Goal: Contribute content: Contribute content

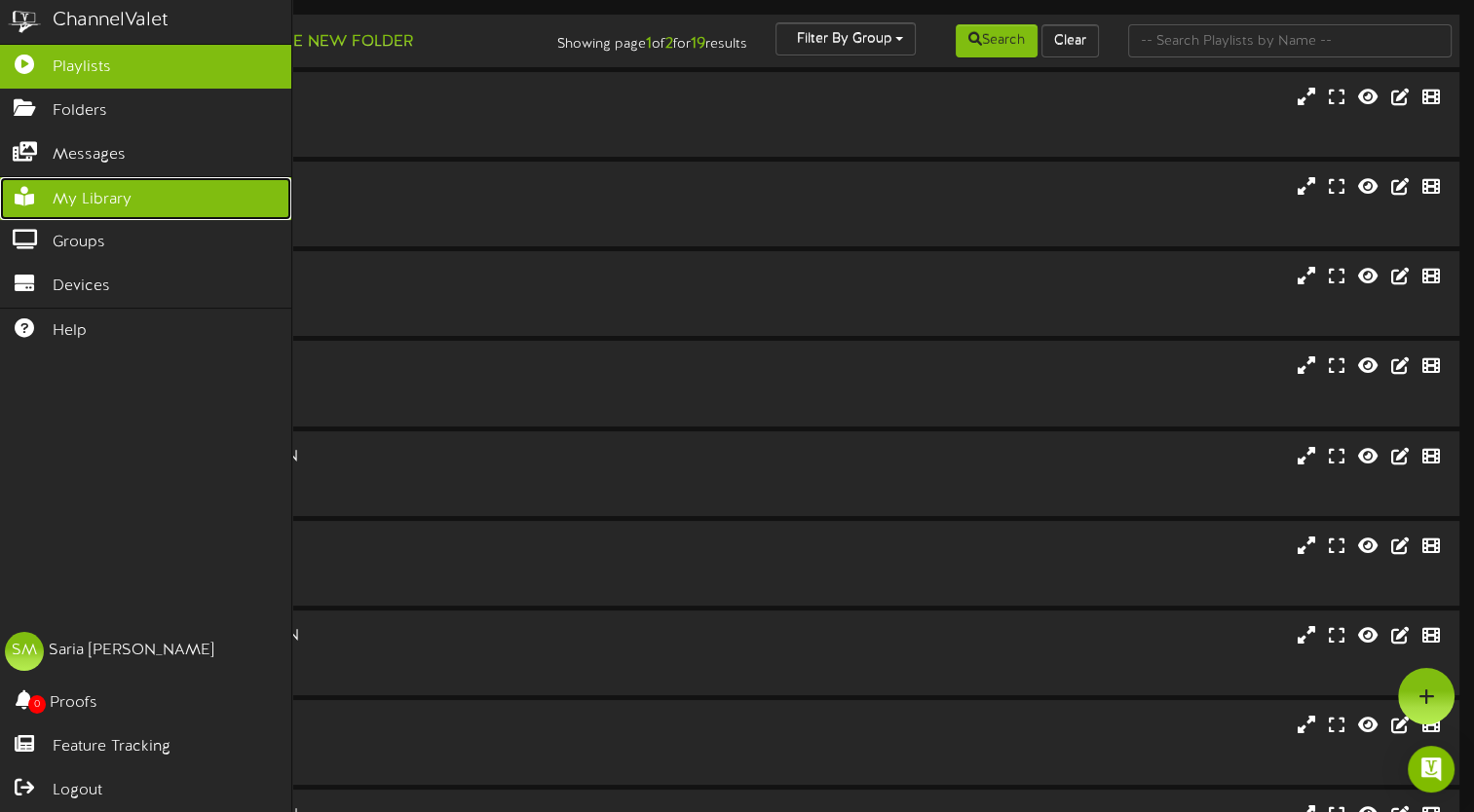
click at [134, 197] on link "My Library" at bounding box center [145, 199] width 291 height 43
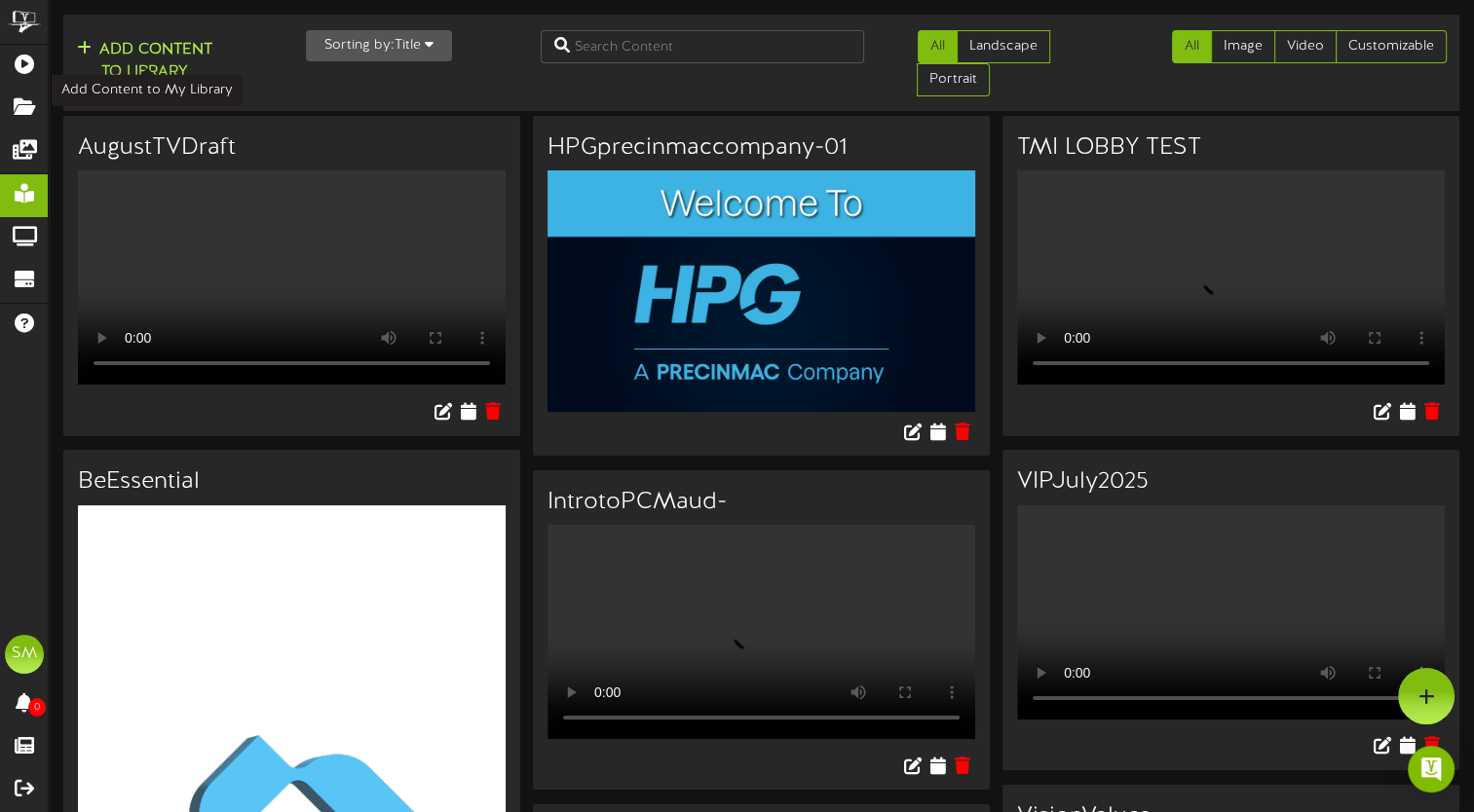
click at [189, 62] on button "Add Content to Library" at bounding box center [144, 60] width 147 height 46
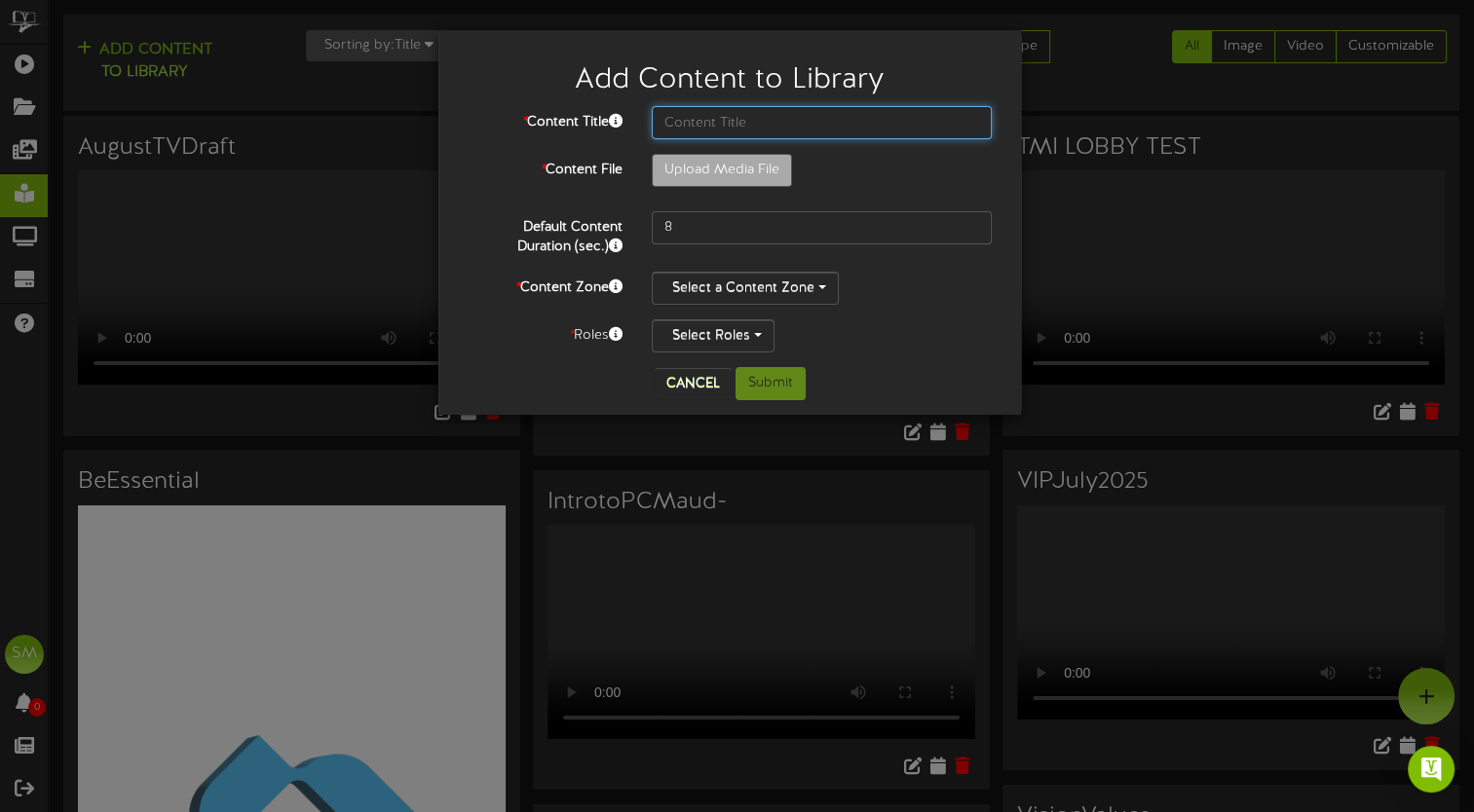
click at [711, 120] on input "text" at bounding box center [822, 122] width 340 height 34
type input "August TV Final"
type input "**********"
type input "AugustTVFinal"
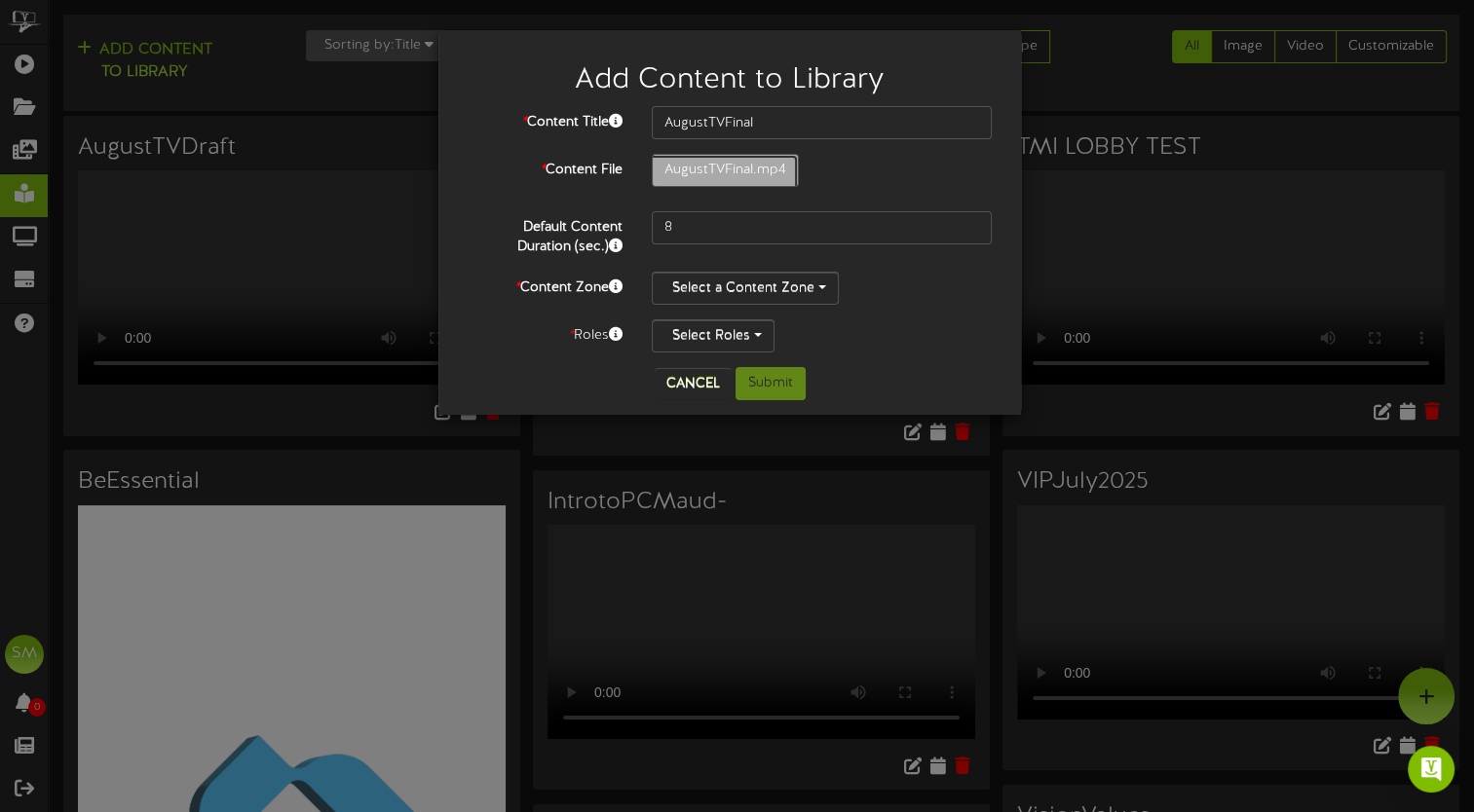
type input "285"
click at [813, 288] on button "Select a Content Zone" at bounding box center [745, 288] width 187 height 34
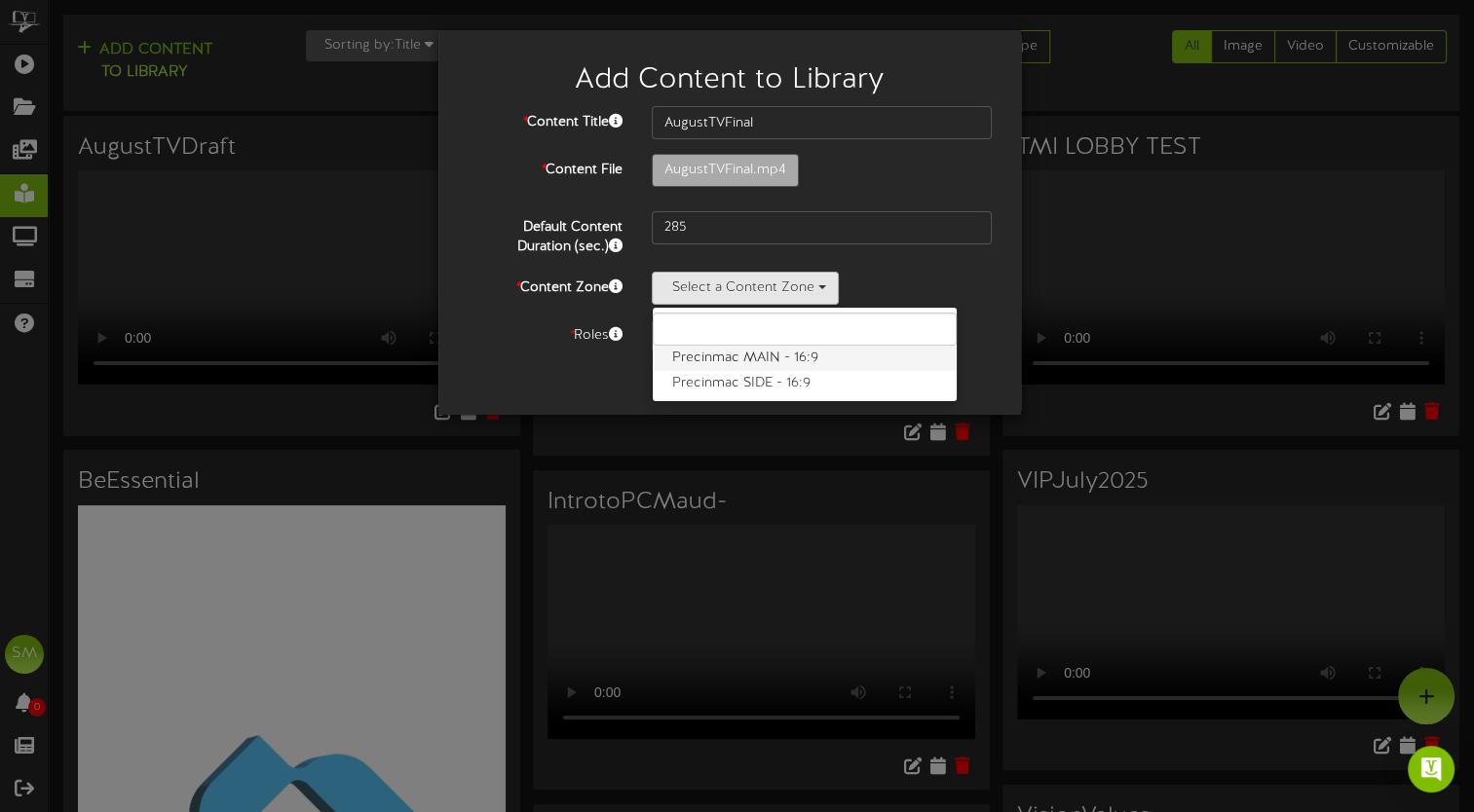
click at [782, 366] on label "Precinmac MAIN - 16:9" at bounding box center [805, 359] width 304 height 26
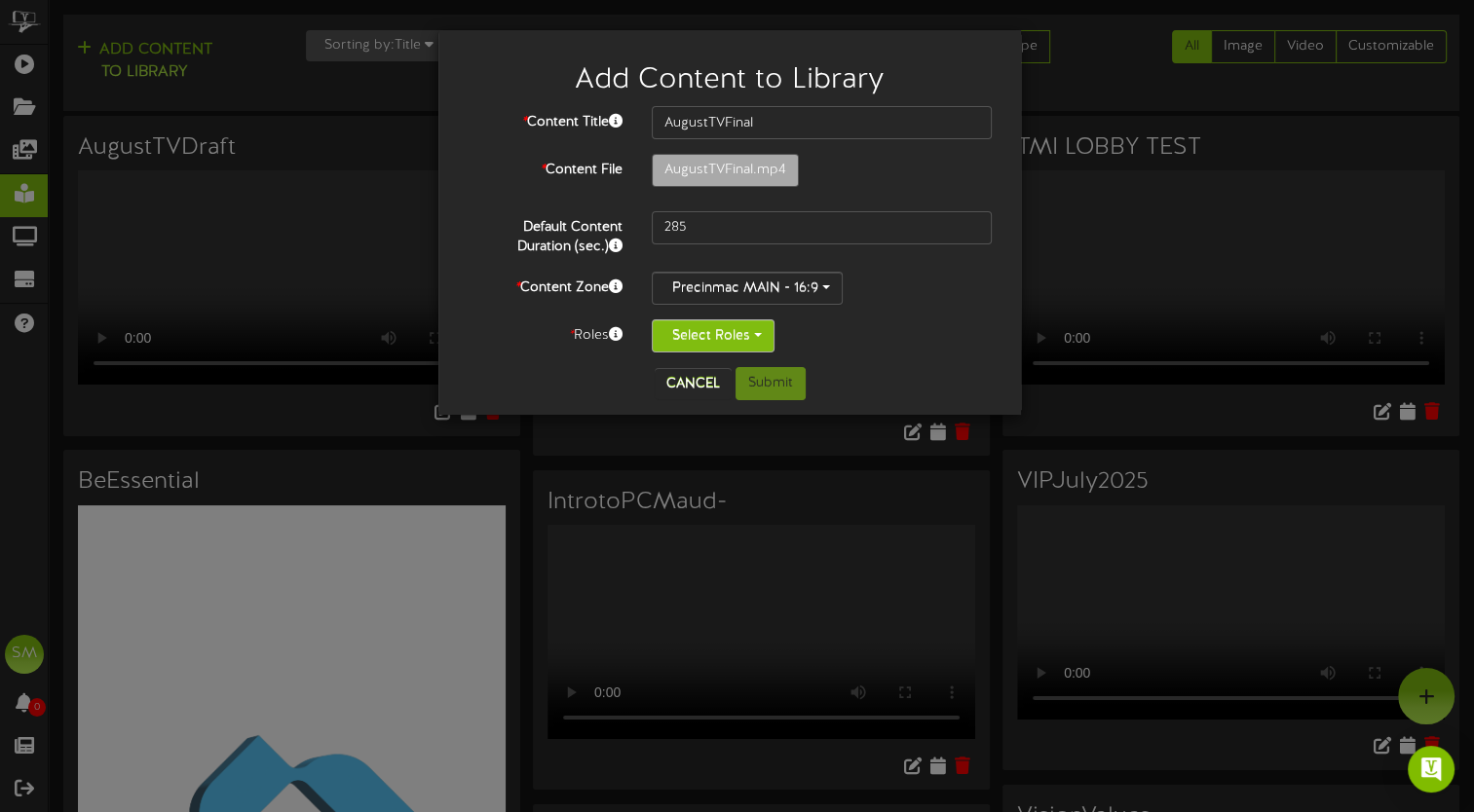
click at [747, 339] on button "Select Roles" at bounding box center [713, 336] width 123 height 34
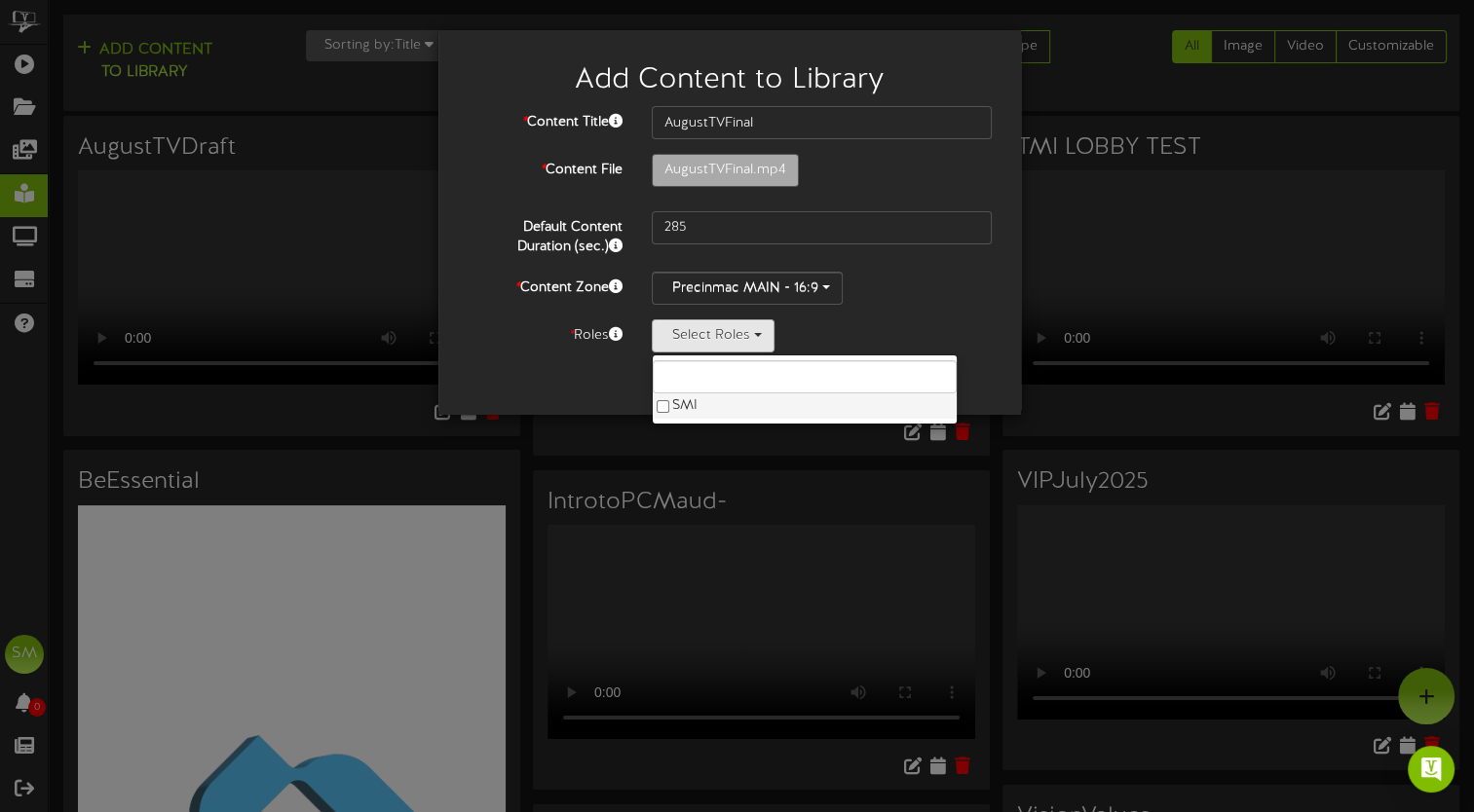
click at [685, 403] on label "SMI" at bounding box center [805, 406] width 304 height 26
click at [942, 357] on div "* Content Title AugustTVFinal * Content File AugustTVFinal.mp4 285 *" at bounding box center [729, 236] width 553 height 261
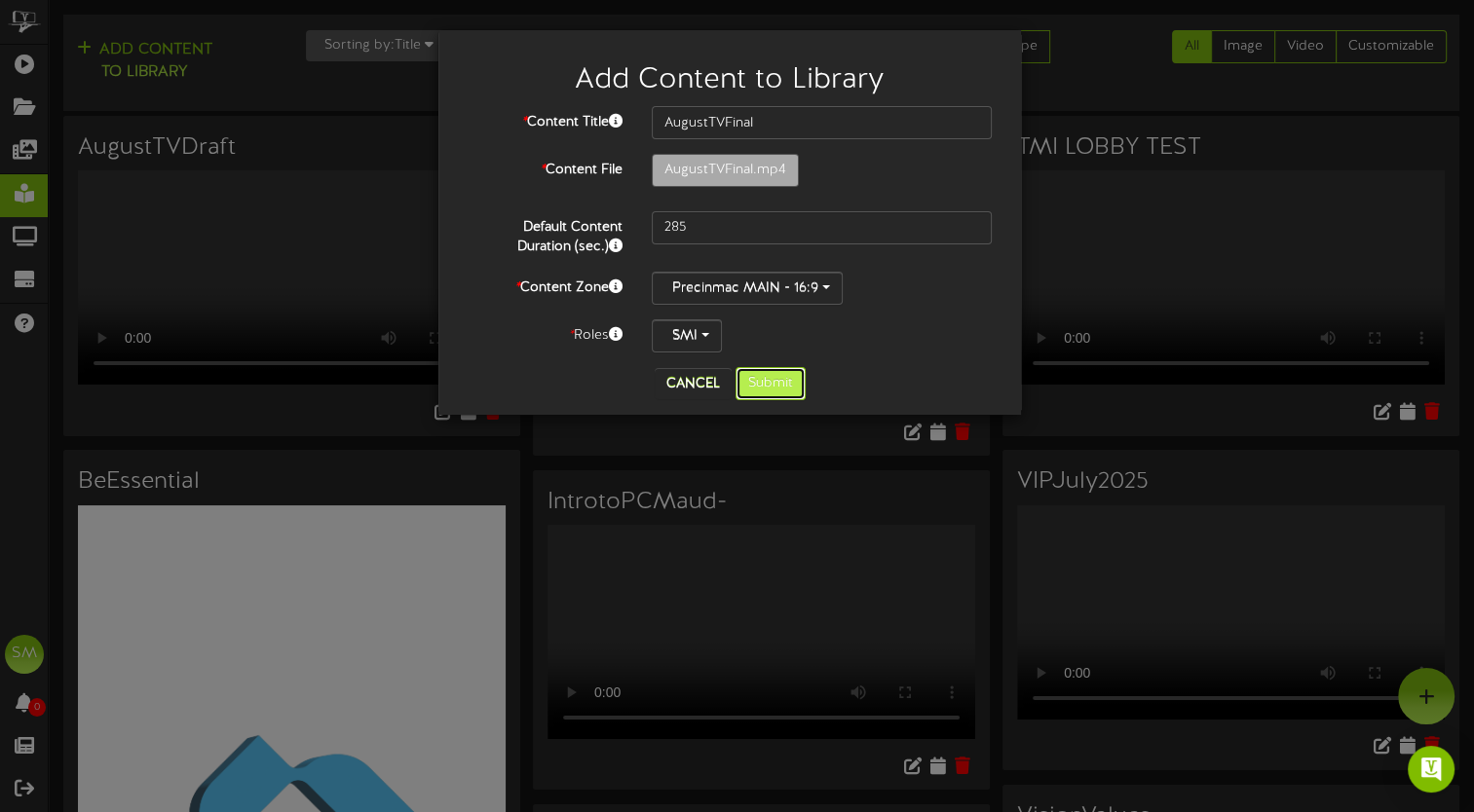
click at [775, 387] on button "Submit" at bounding box center [770, 384] width 70 height 34
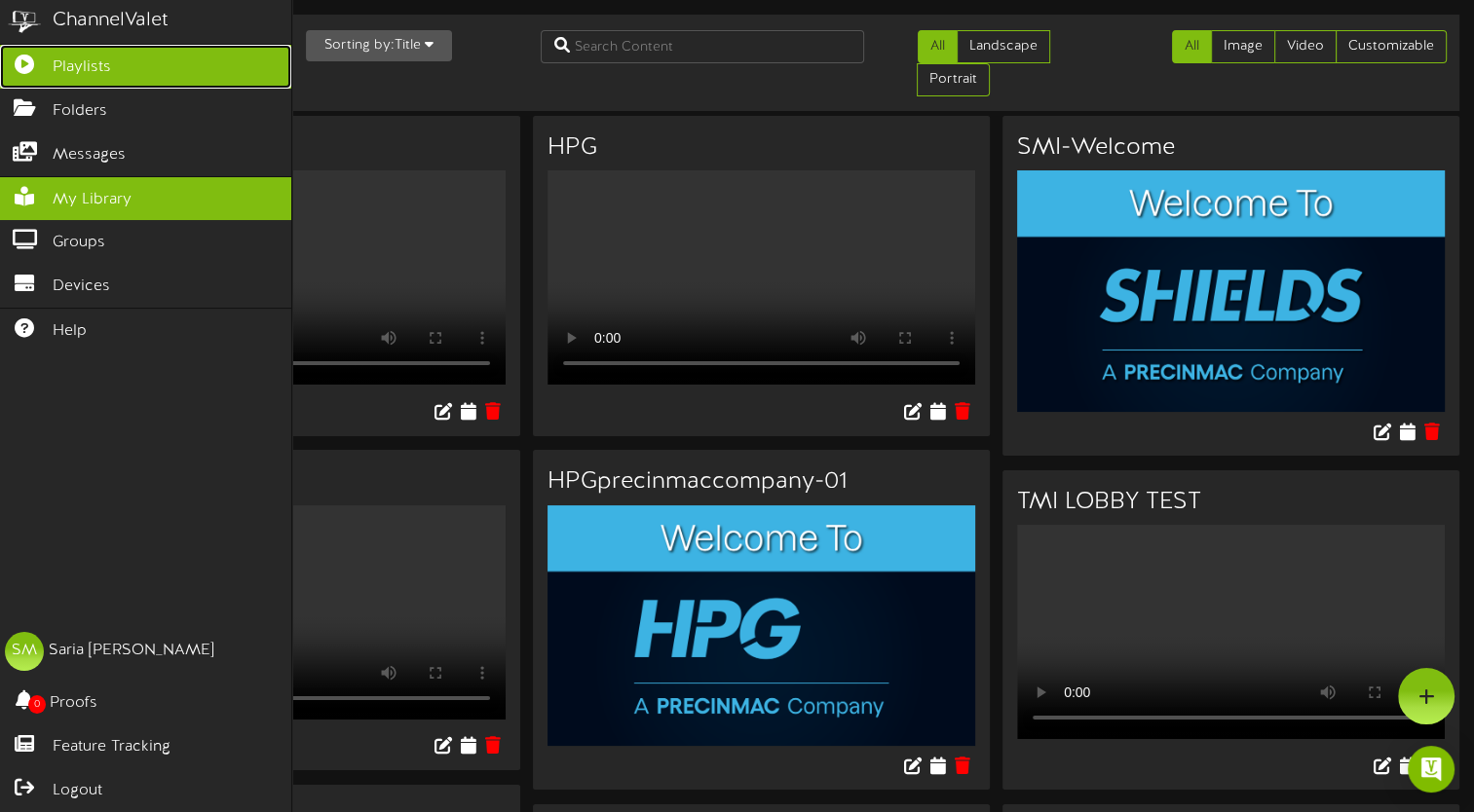
click at [114, 68] on link "Playlists" at bounding box center [145, 66] width 291 height 43
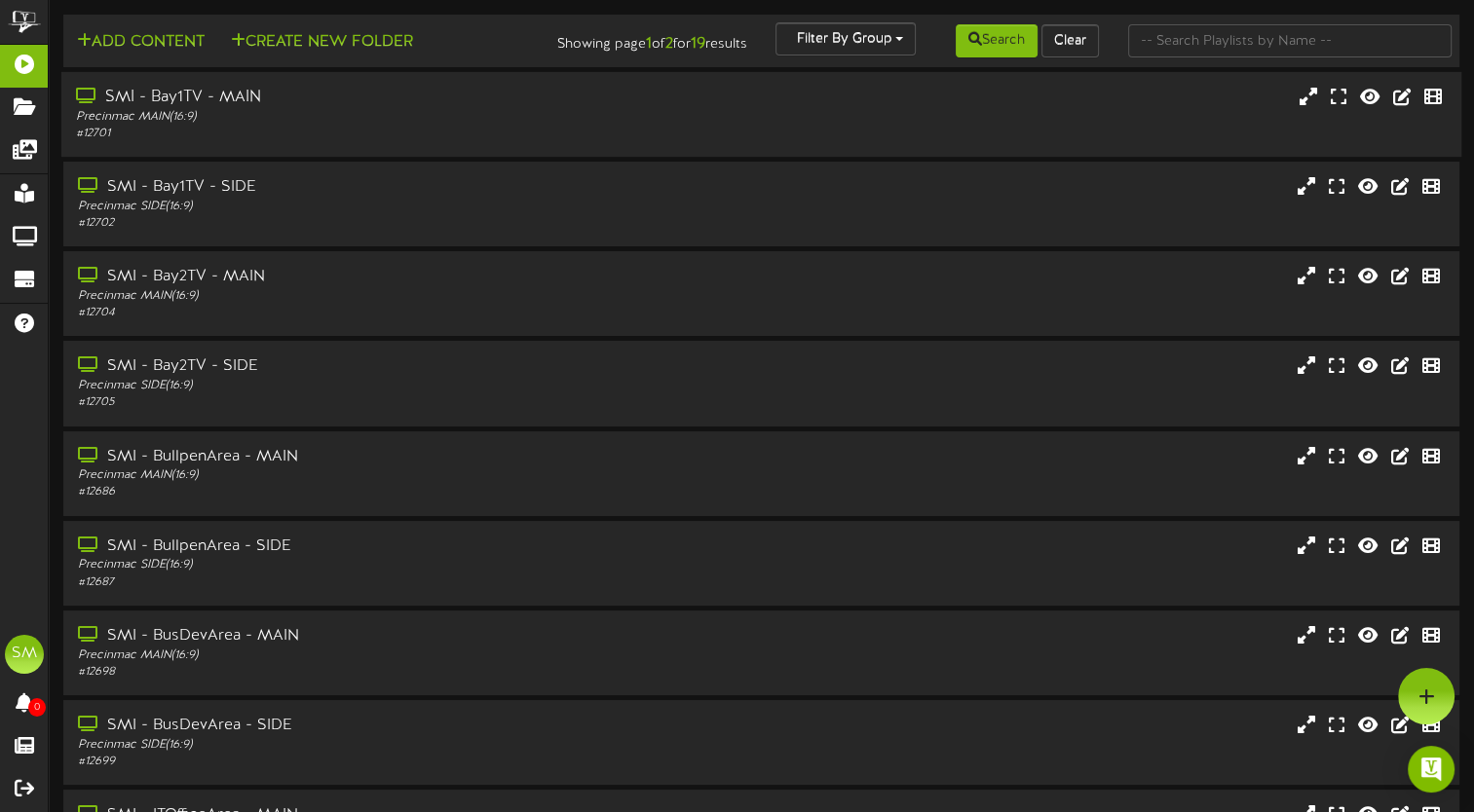
click at [317, 125] on div "Precinmac MAIN ( 16:9 )" at bounding box center [353, 117] width 554 height 17
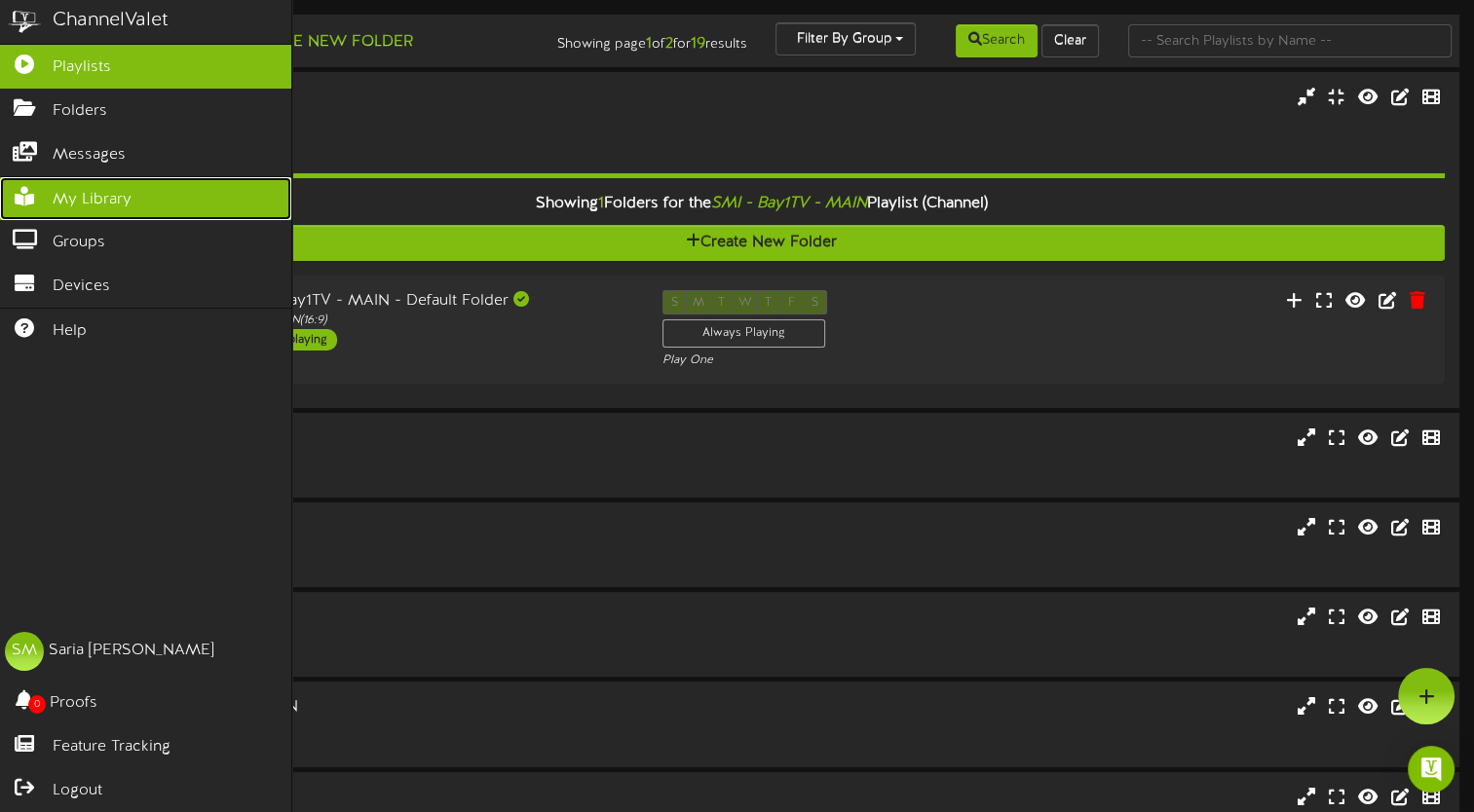
click at [107, 197] on span "My Library" at bounding box center [92, 200] width 79 height 23
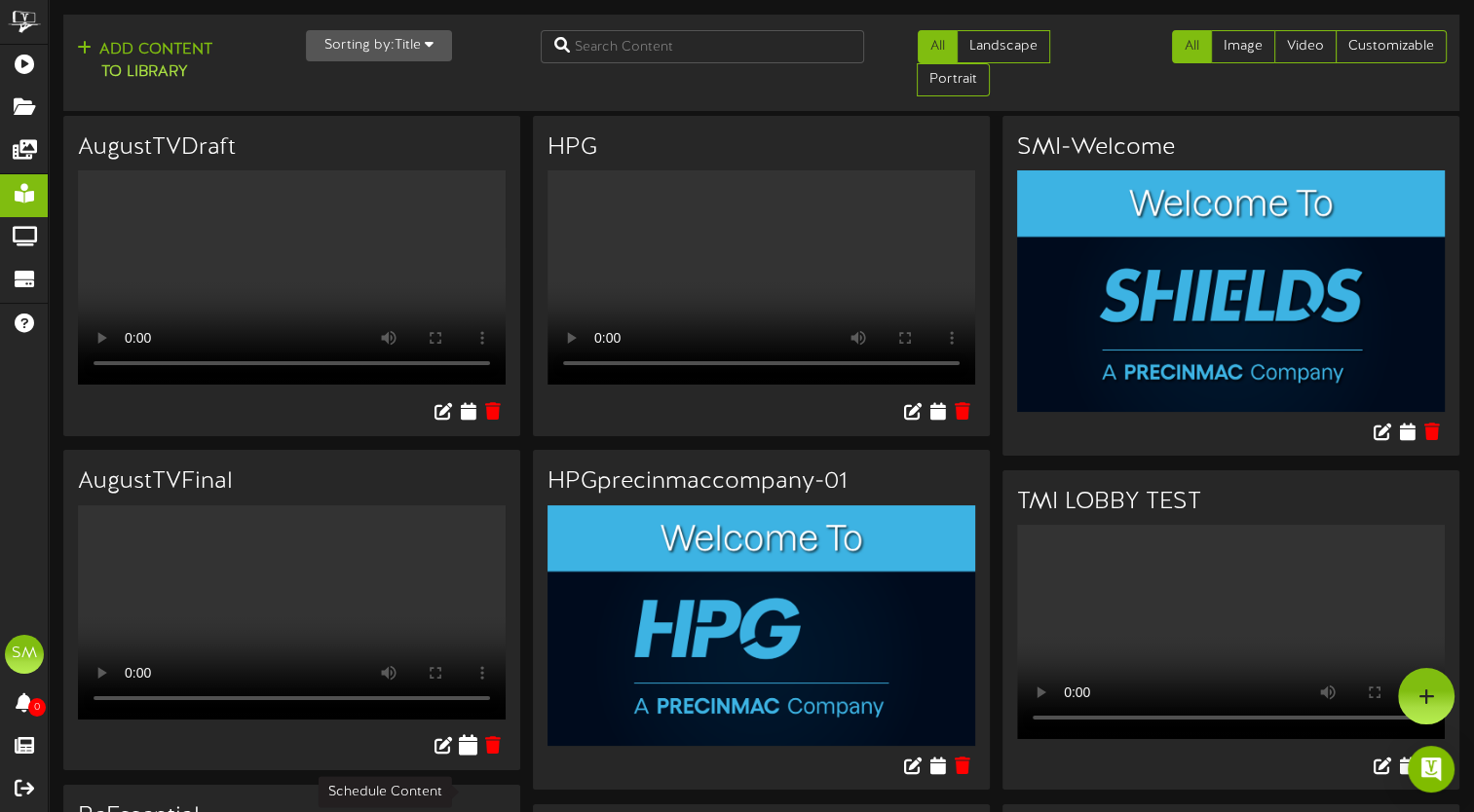
click at [470, 756] on icon at bounding box center [468, 745] width 19 height 22
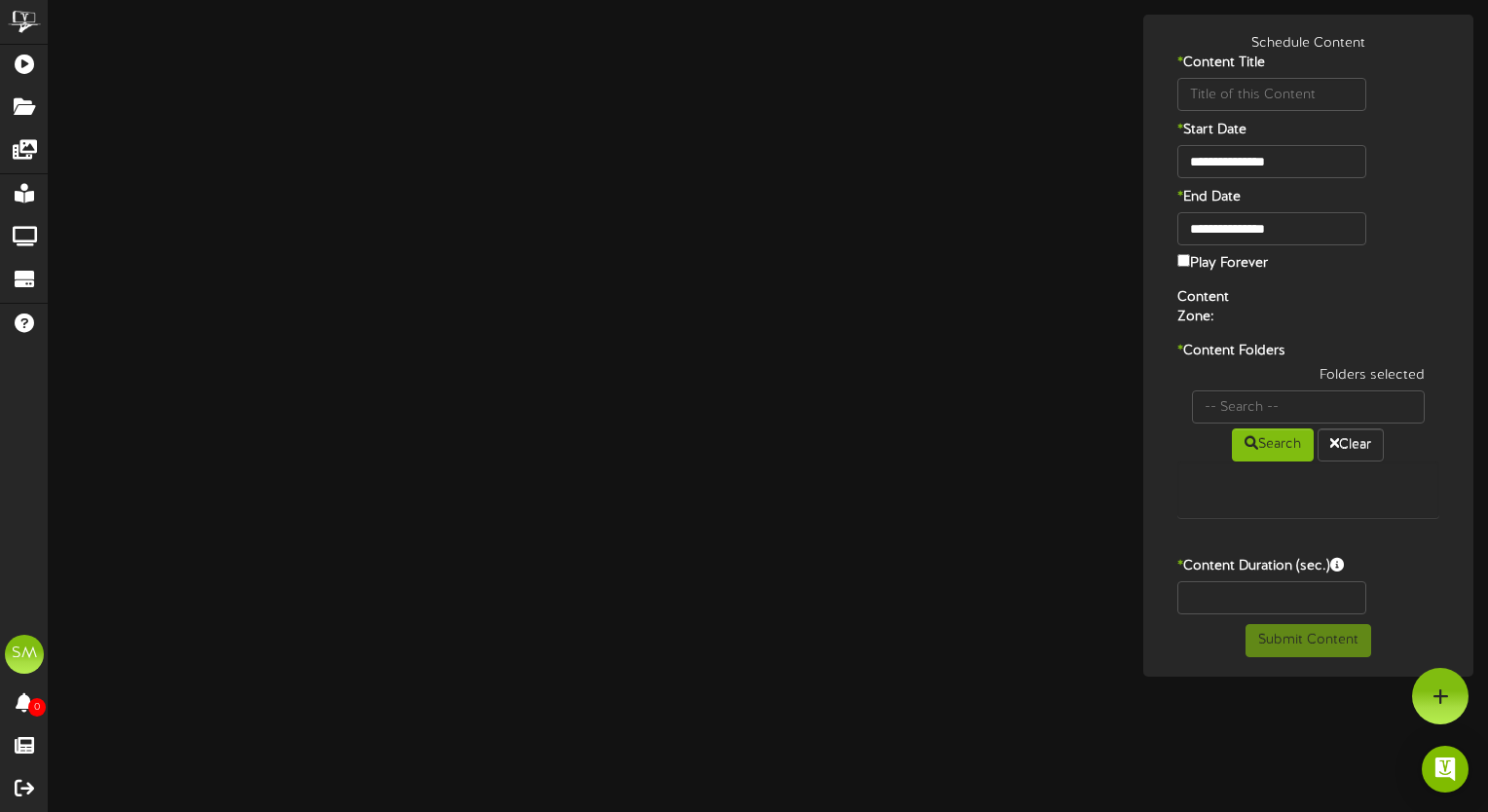
type input "AugustTVFinal"
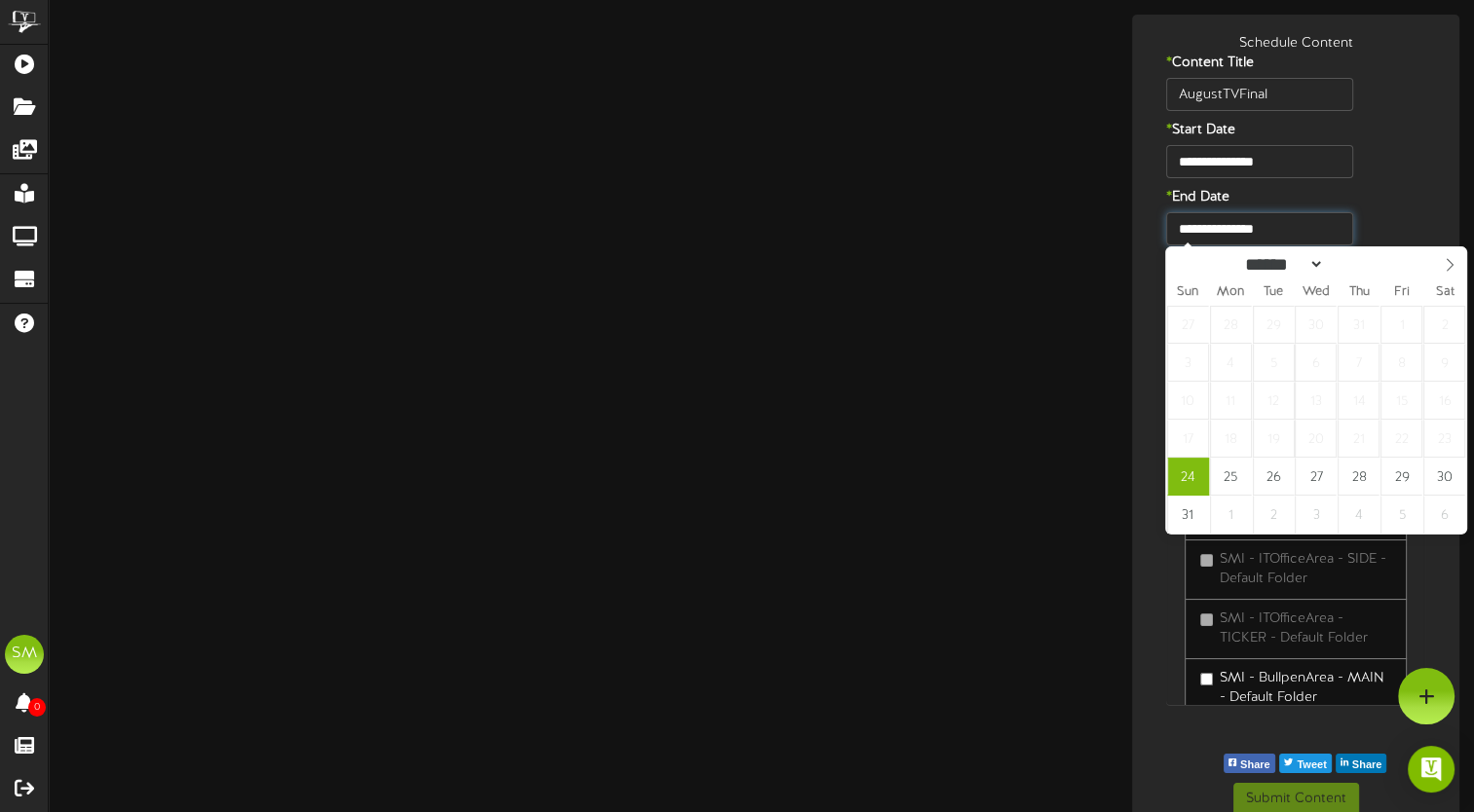
click at [1305, 241] on input "**********" at bounding box center [1259, 229] width 187 height 34
select select "*"
click at [1443, 268] on icon at bounding box center [1449, 265] width 14 height 14
type input "**********"
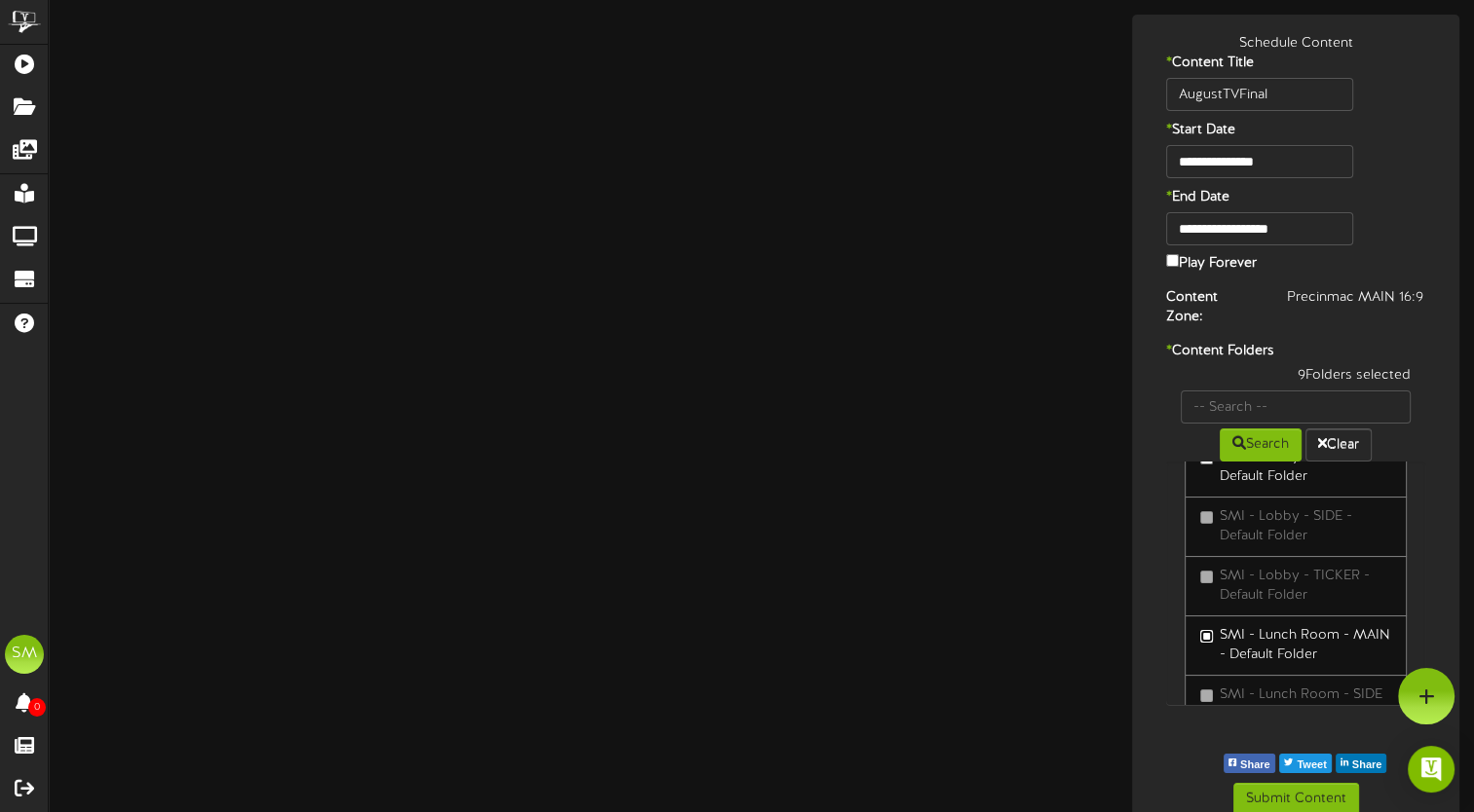
scroll to position [1624, 0]
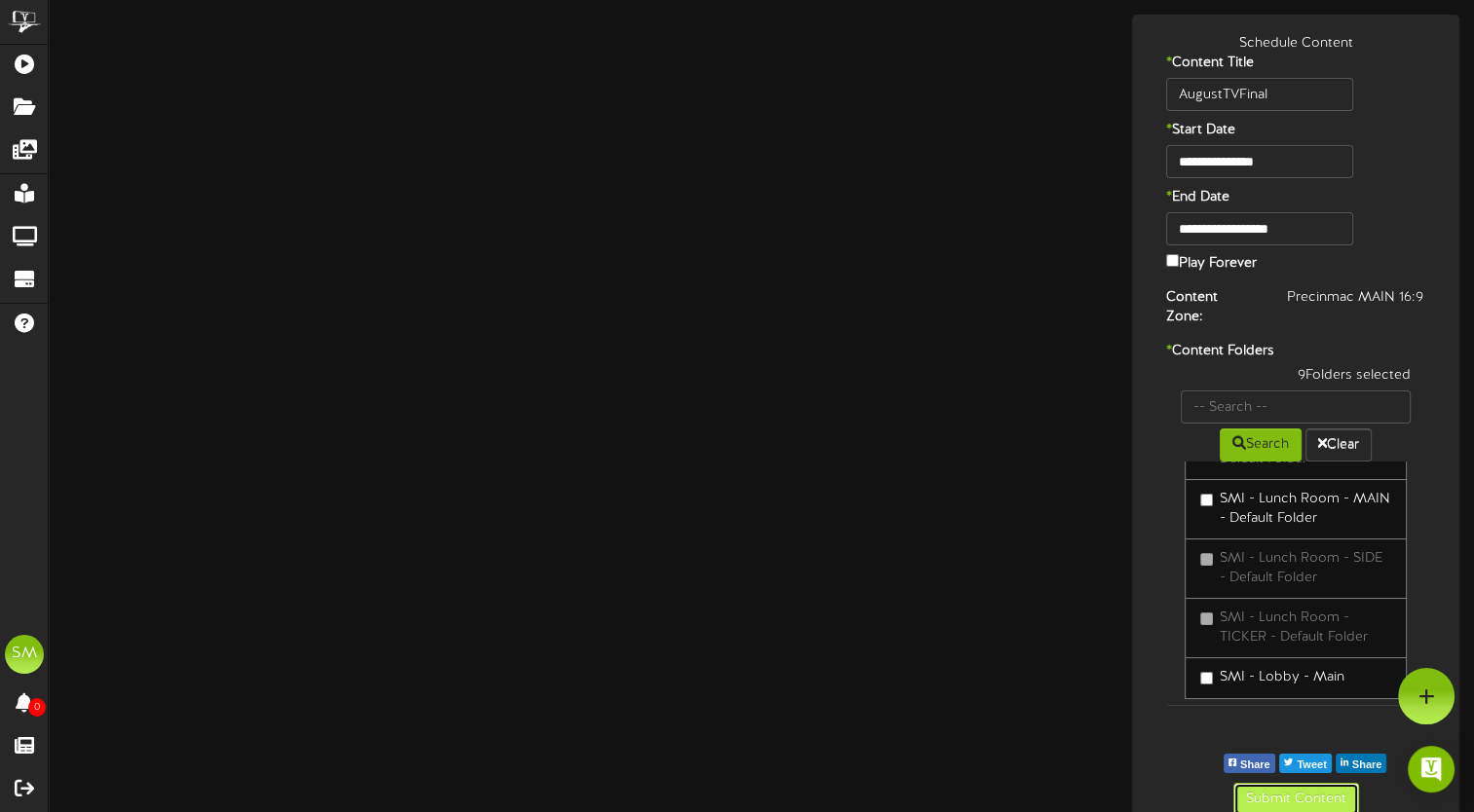
click at [1289, 784] on button "Submit Content" at bounding box center [1295, 800] width 125 height 34
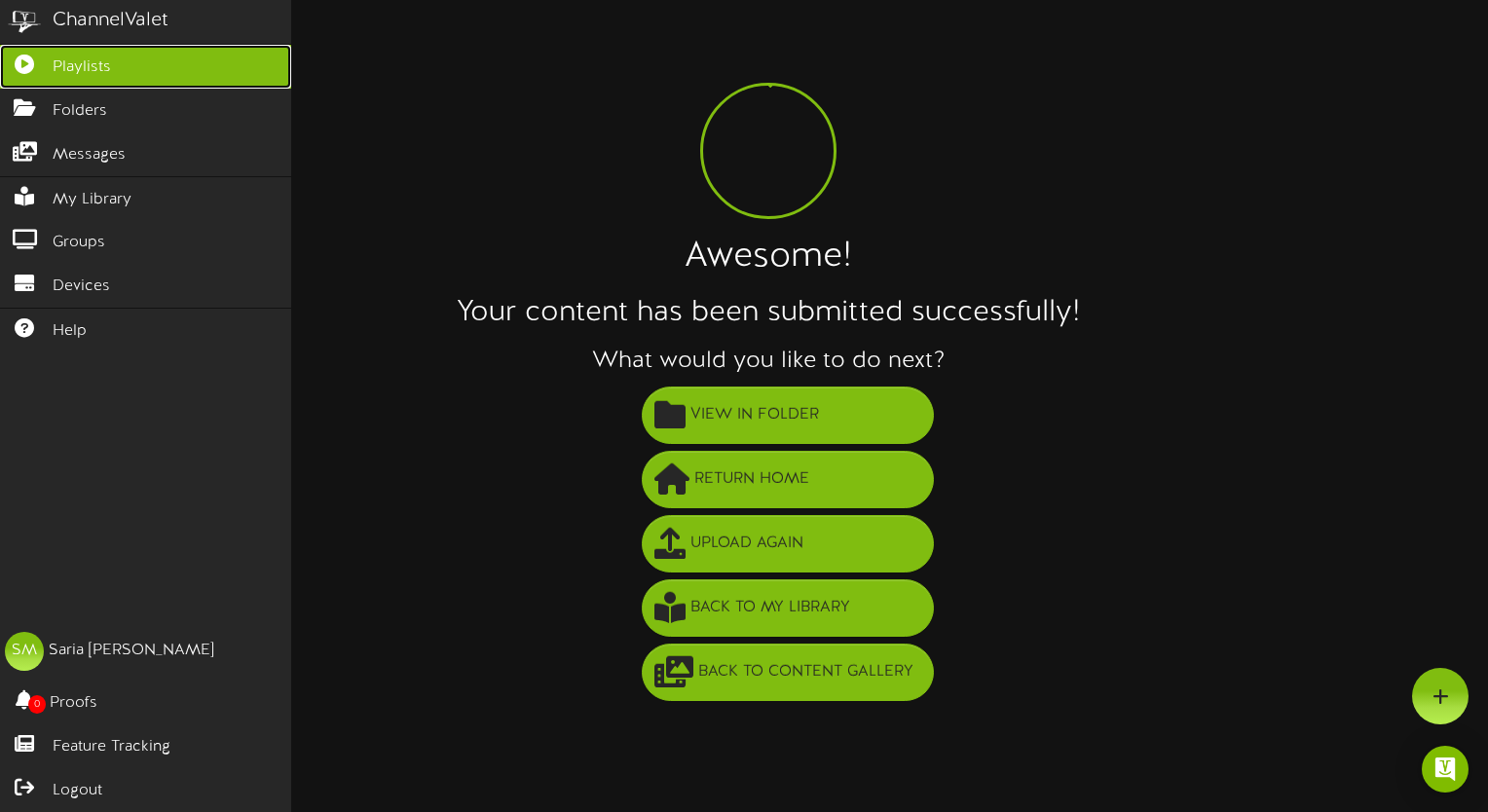
click at [132, 64] on link "Playlists" at bounding box center [145, 66] width 291 height 43
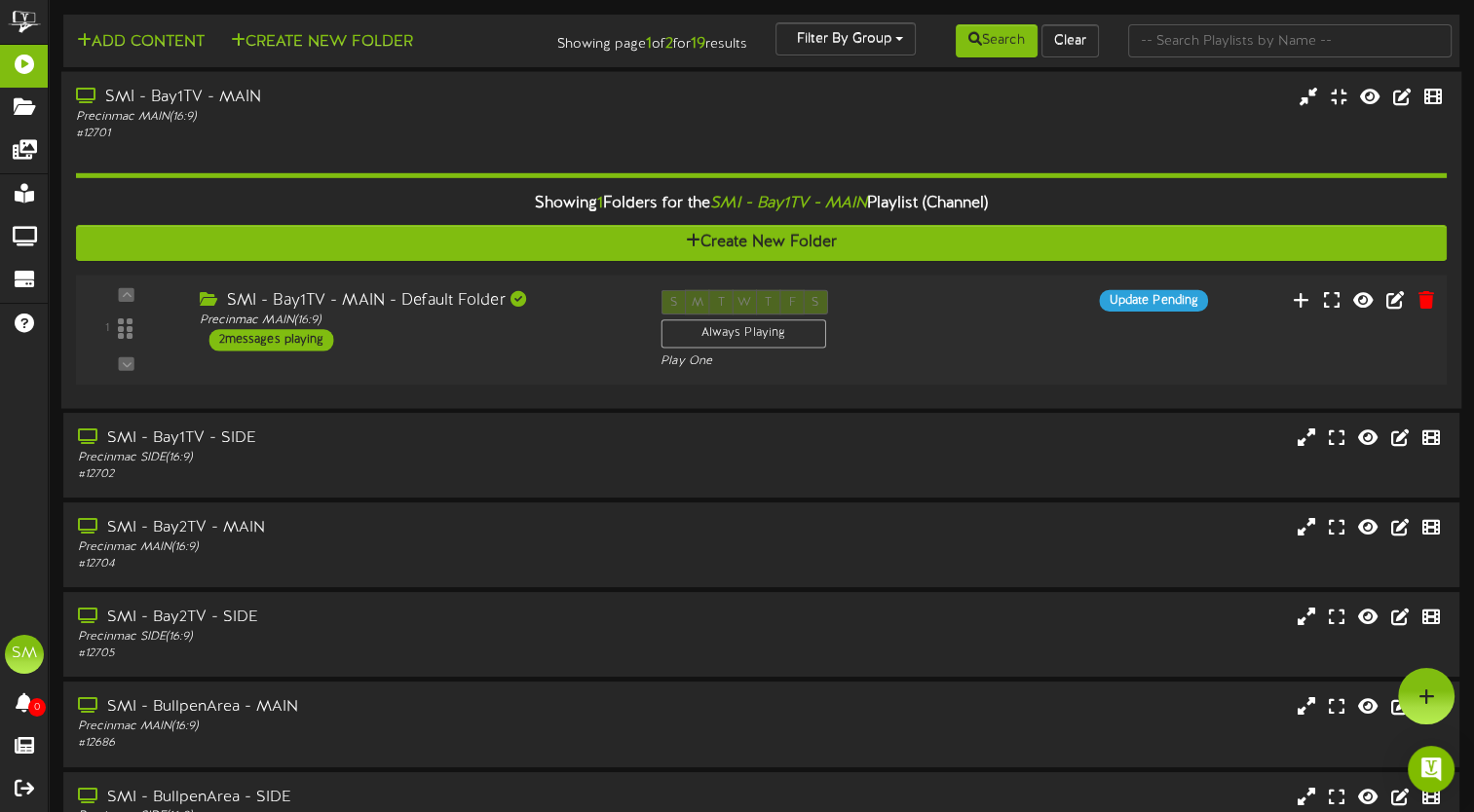
click at [286, 351] on div "2 messages playing" at bounding box center [272, 340] width 124 height 22
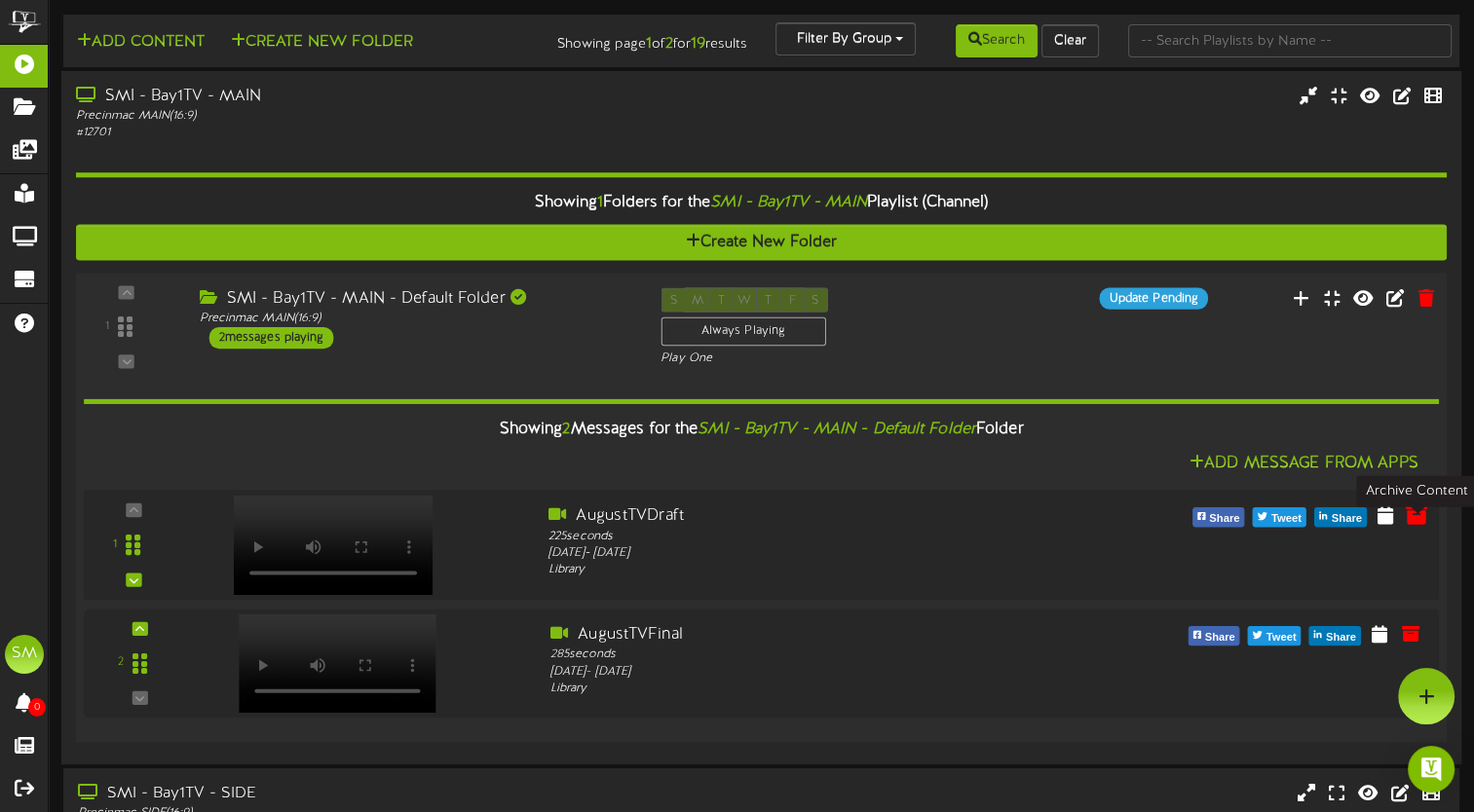
click at [1413, 525] on icon at bounding box center [1417, 515] width 22 height 22
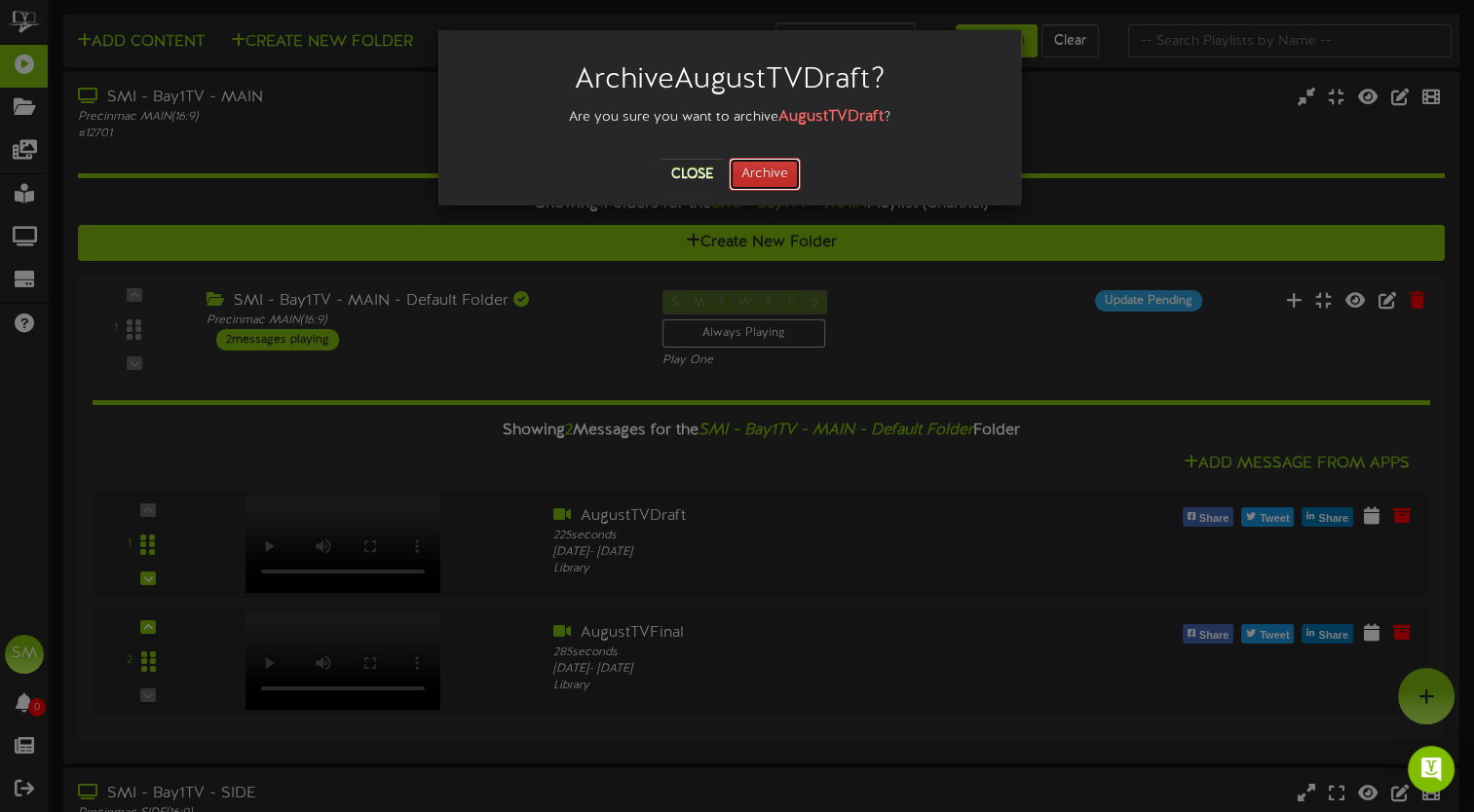
click at [780, 189] on button "Archive" at bounding box center [764, 175] width 72 height 34
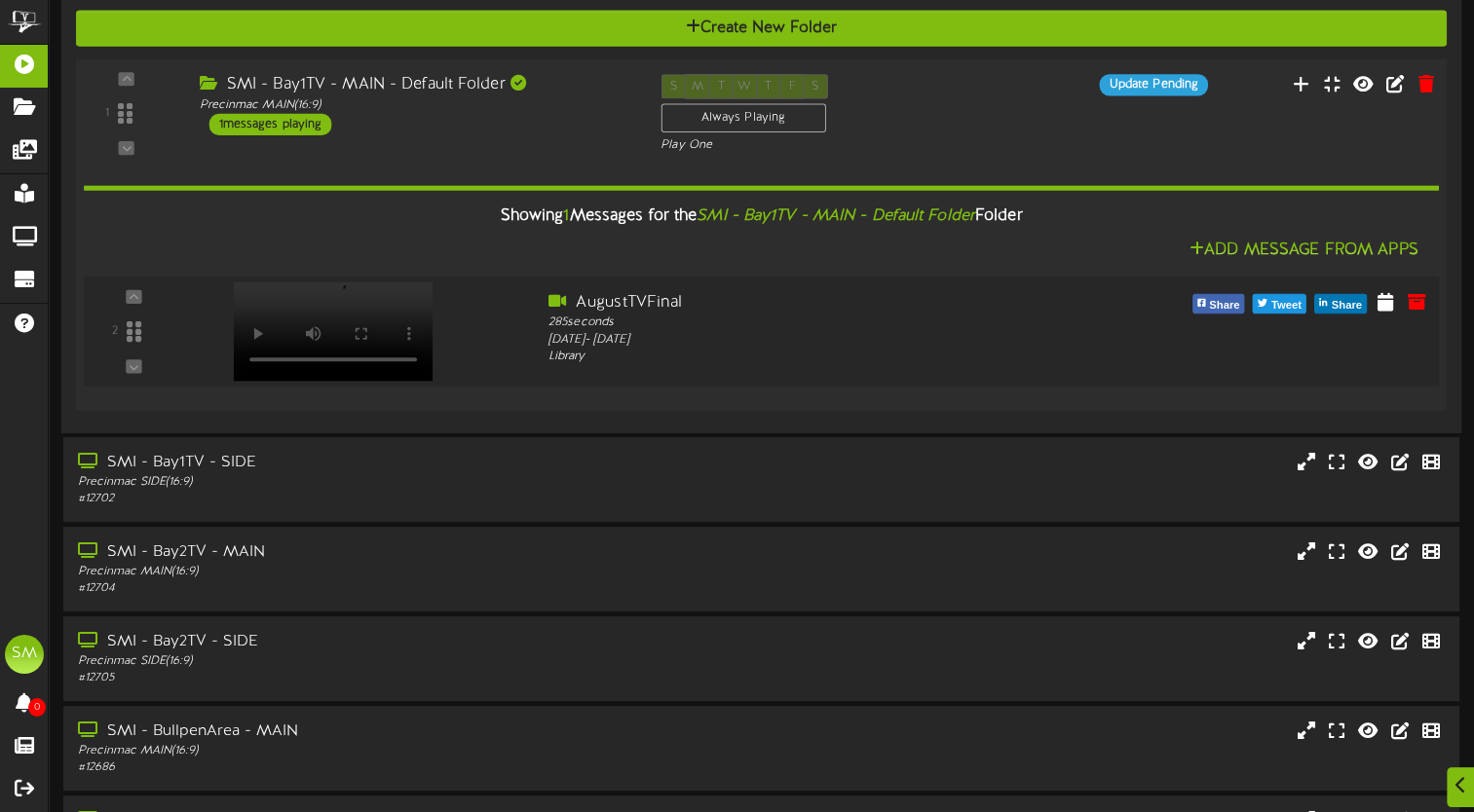
scroll to position [280, 0]
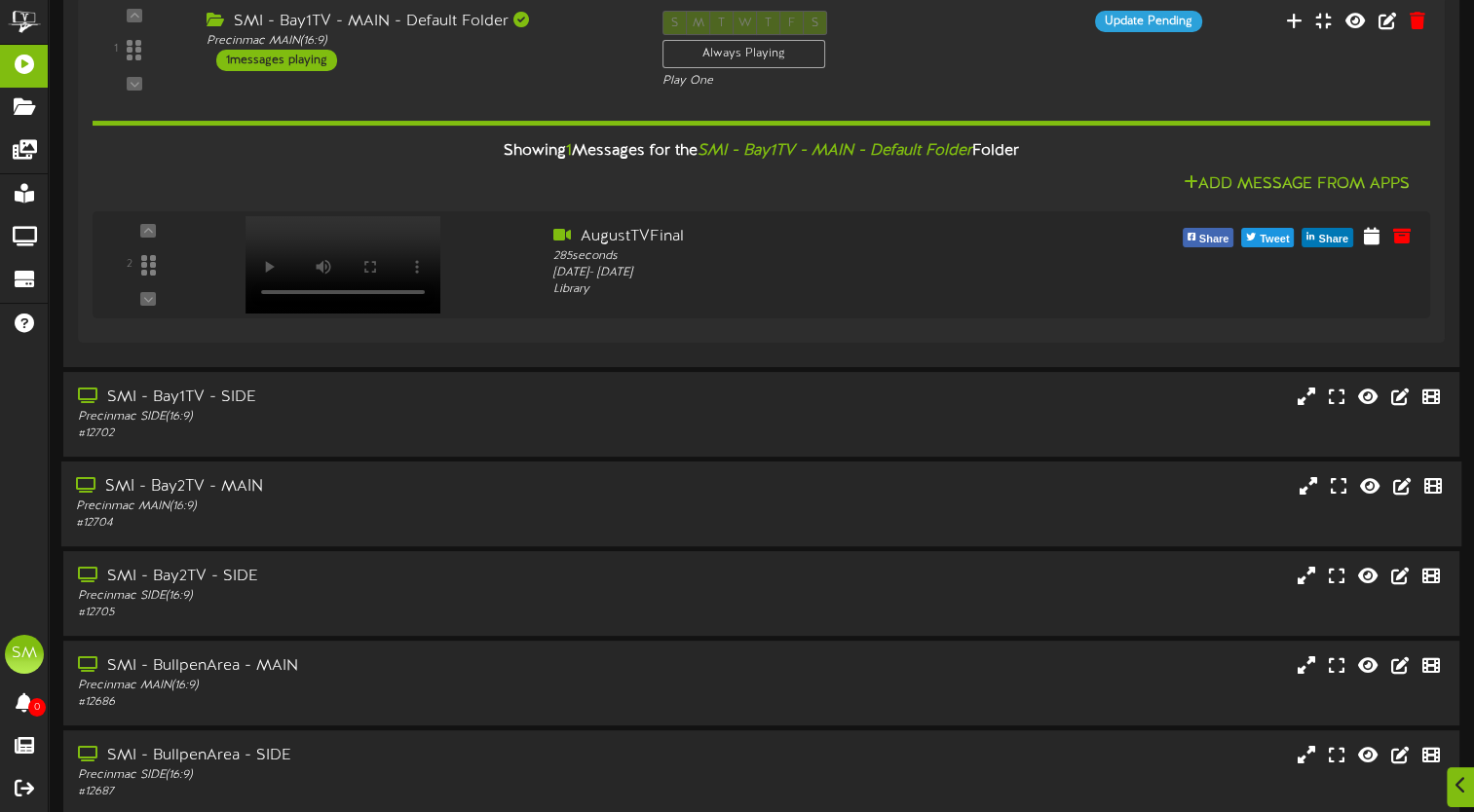
click at [299, 512] on div "Precinmac MAIN ( 16:9 )" at bounding box center [353, 507] width 554 height 17
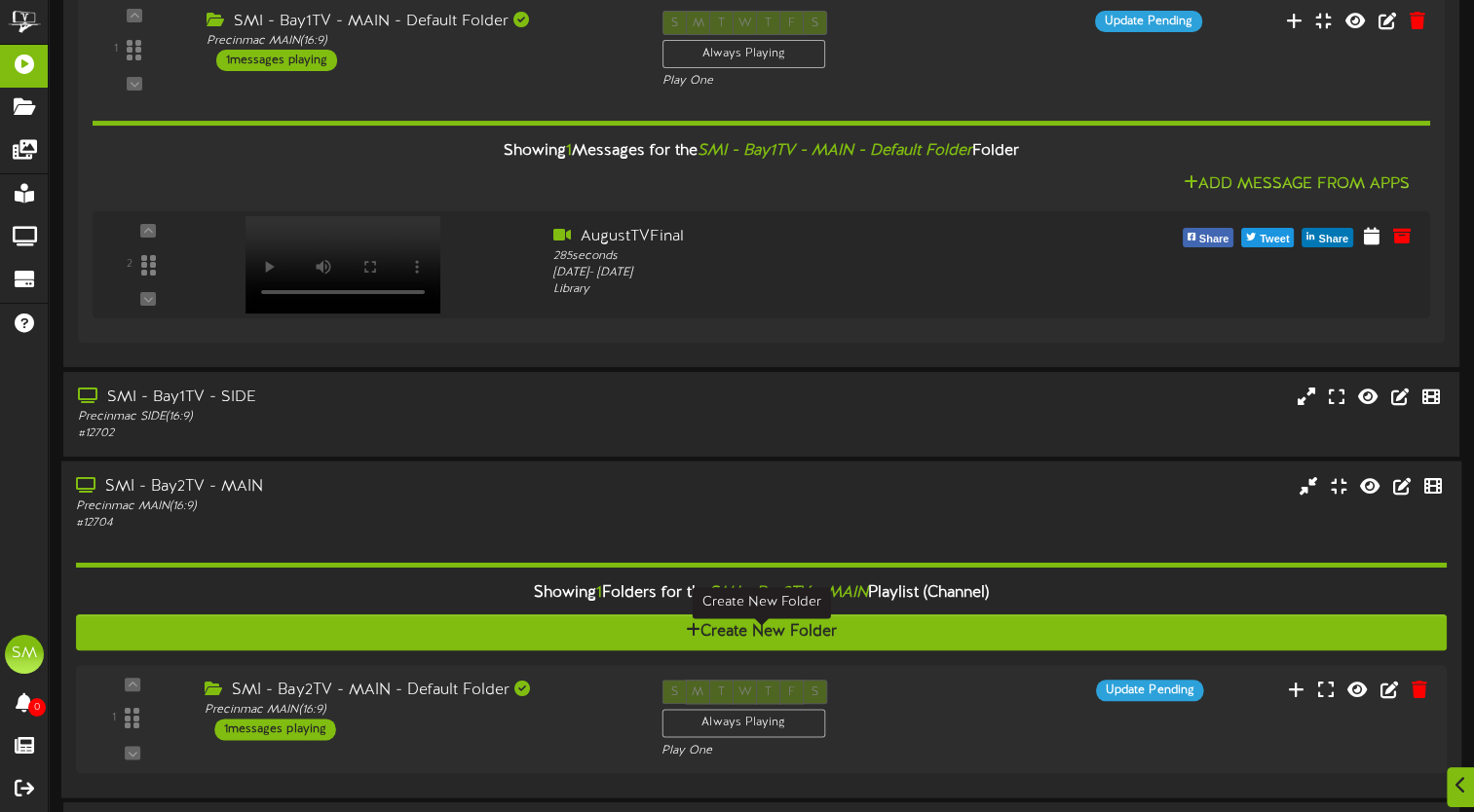
scroll to position [400, 0]
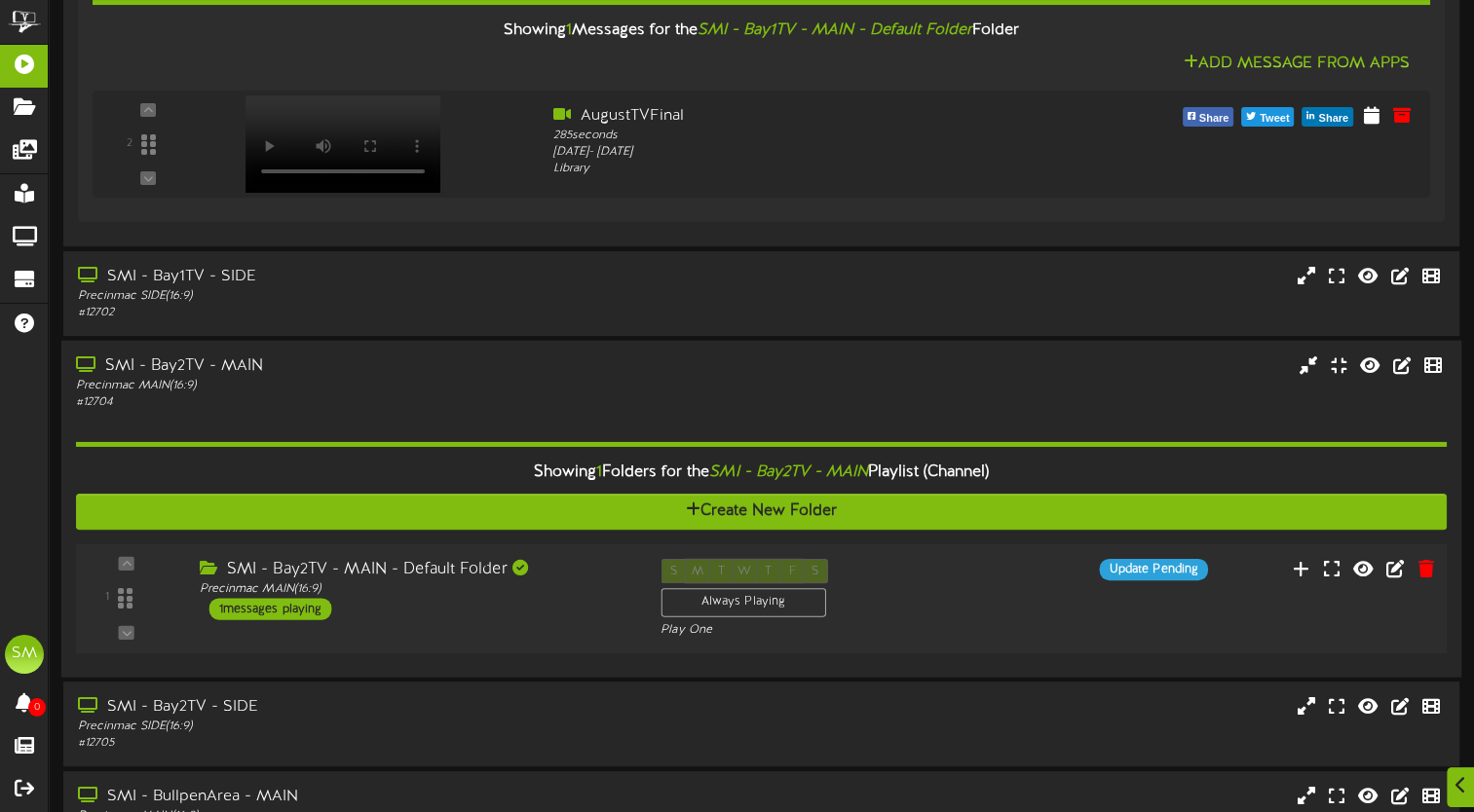
click at [292, 619] on div "1 messages playing" at bounding box center [271, 609] width 123 height 22
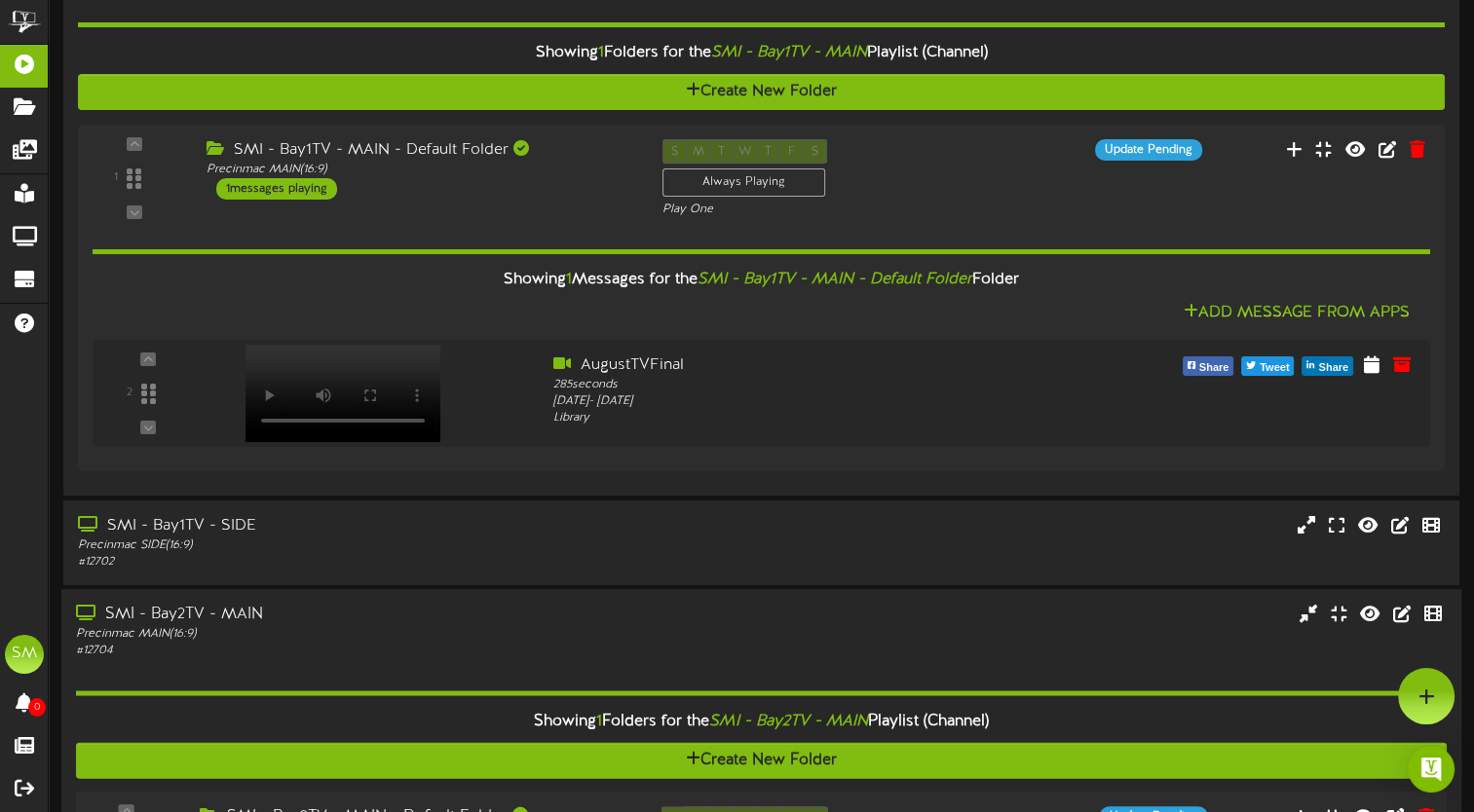
scroll to position [0, 0]
